Goal: Information Seeking & Learning: Learn about a topic

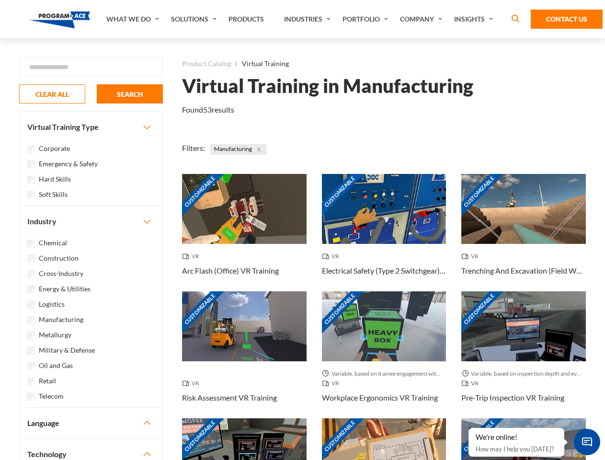
click at [134, 19] on link "What We Do" at bounding box center [134, 19] width 65 height 38
click at [195, 19] on link "Solutions" at bounding box center [195, 19] width 58 height 38
click at [309, 19] on link "Industries" at bounding box center [308, 19] width 58 height 38
click at [423, 19] on link "Company" at bounding box center [422, 19] width 54 height 38
click at [476, 19] on link "Insights" at bounding box center [475, 19] width 51 height 38
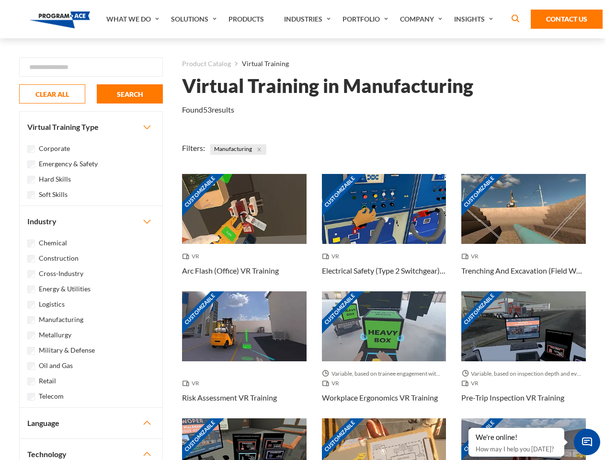
click at [0, 0] on div "Blog White Papers News" at bounding box center [0, 0] width 0 height 0
click at [0, 0] on strong "How Virtual Learning Can Enhance Workforce Productivity: A Guide for L&D Manage…" at bounding box center [0, 0] width 0 height 0
click at [587, 442] on span "Minimize live chat window" at bounding box center [587, 442] width 35 height 35
click at [469, 429] on div "Customizable" at bounding box center [524, 454] width 125 height 70
